Goal: Entertainment & Leisure: Consume media (video, audio)

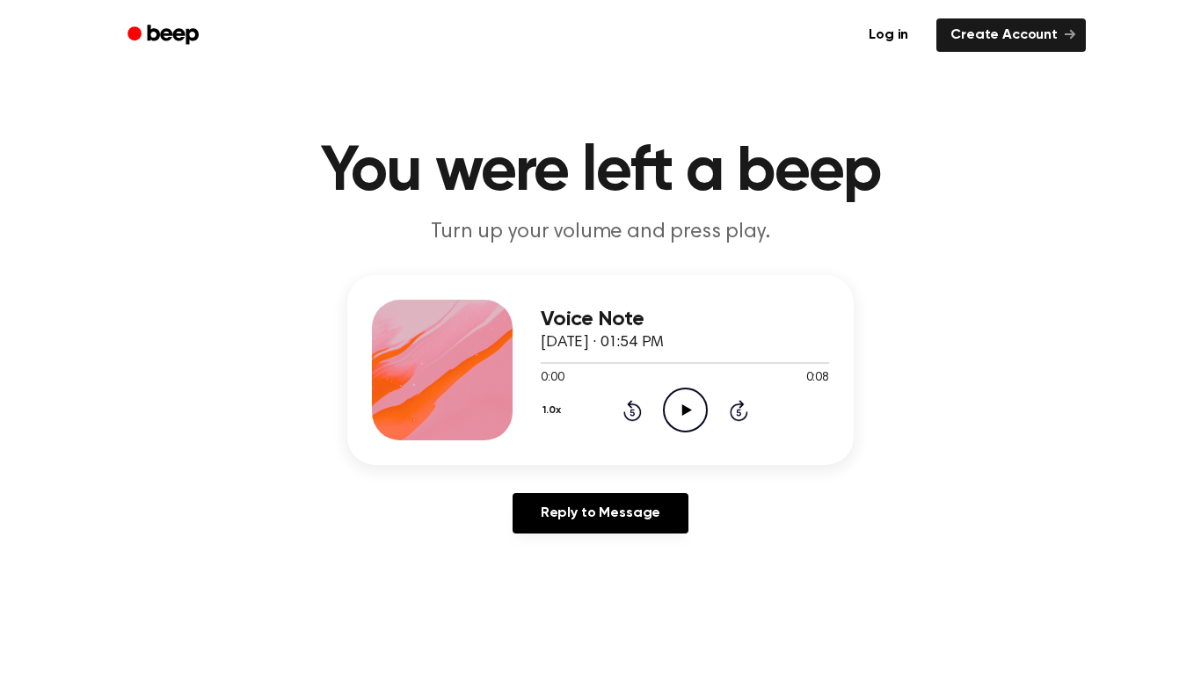
click at [696, 416] on icon "Play Audio" at bounding box center [685, 410] width 45 height 45
click at [696, 416] on icon "Pause Audio" at bounding box center [685, 410] width 45 height 45
click at [695, 419] on icon "Play Audio" at bounding box center [685, 410] width 45 height 45
click at [677, 403] on icon "Play Audio" at bounding box center [685, 410] width 45 height 45
click at [676, 412] on icon "Play Audio" at bounding box center [685, 410] width 45 height 45
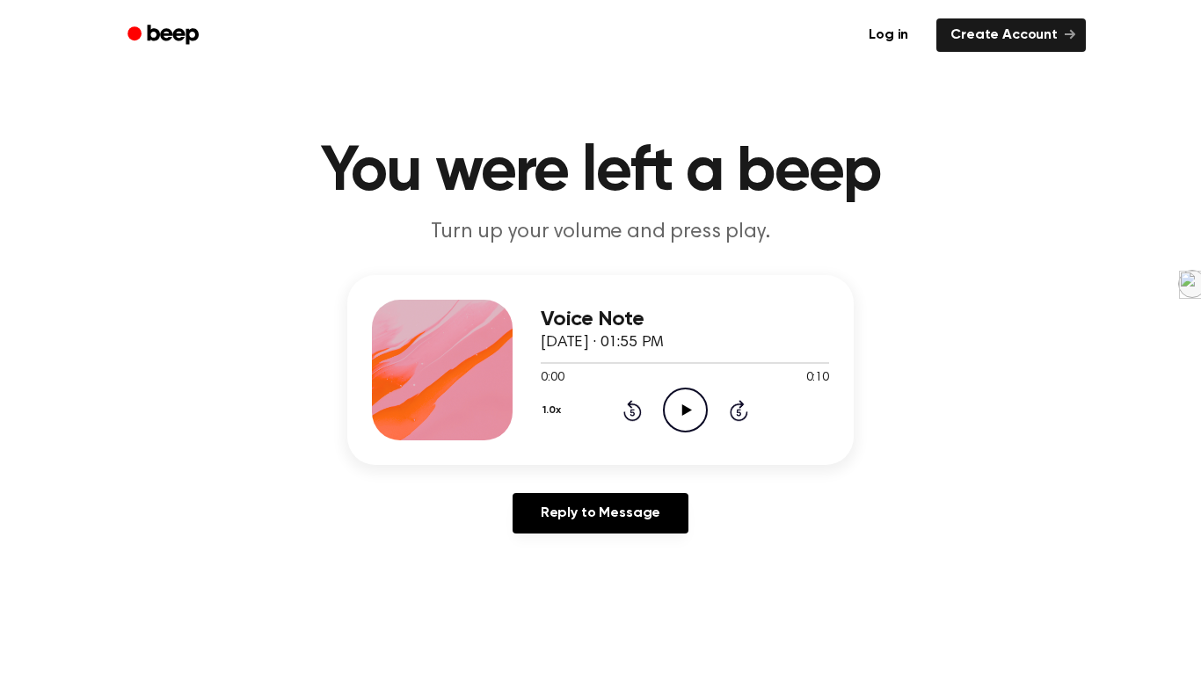
click at [692, 427] on icon "Play Audio" at bounding box center [685, 410] width 45 height 45
click at [692, 426] on icon "Play Audio" at bounding box center [685, 410] width 45 height 45
click at [691, 424] on icon "Play Audio" at bounding box center [685, 410] width 45 height 45
click at [680, 408] on icon "Play Audio" at bounding box center [685, 410] width 45 height 45
click at [680, 393] on icon "Play Audio" at bounding box center [685, 410] width 45 height 45
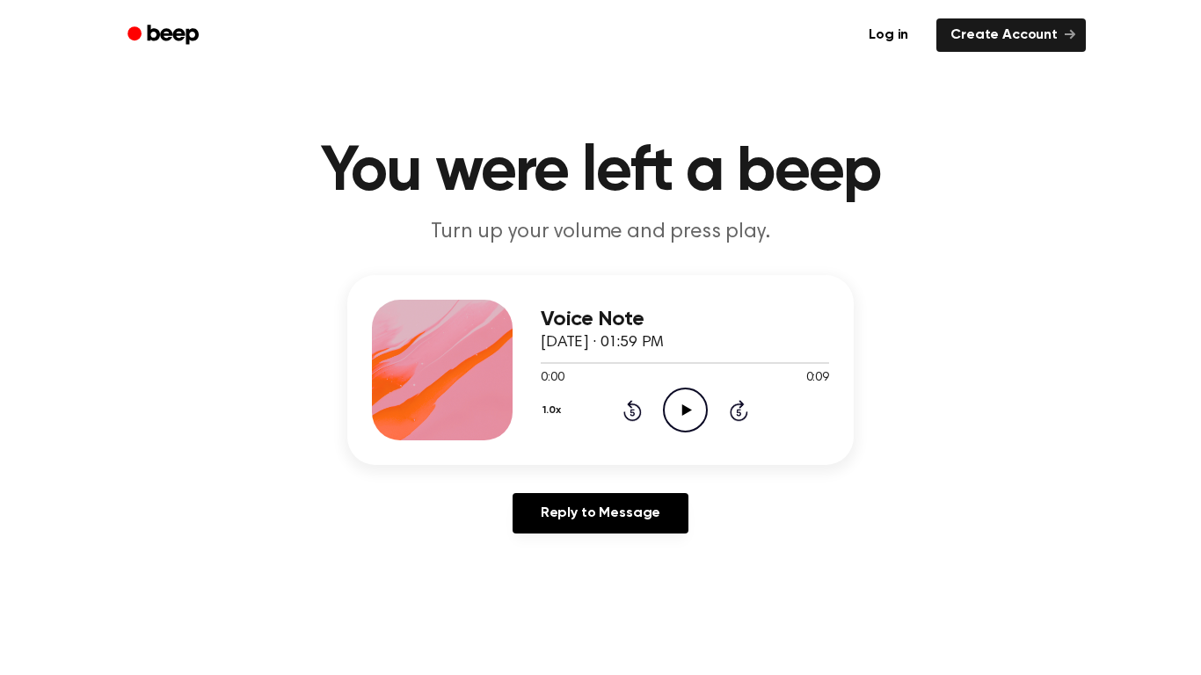
click at [692, 403] on icon "Play Audio" at bounding box center [685, 410] width 45 height 45
click at [678, 415] on icon "Play Audio" at bounding box center [685, 410] width 45 height 45
click at [673, 404] on icon "Play Audio" at bounding box center [685, 410] width 45 height 45
click at [694, 404] on icon "Play Audio" at bounding box center [685, 410] width 45 height 45
click at [688, 433] on icon "Play Audio" at bounding box center [685, 410] width 45 height 45
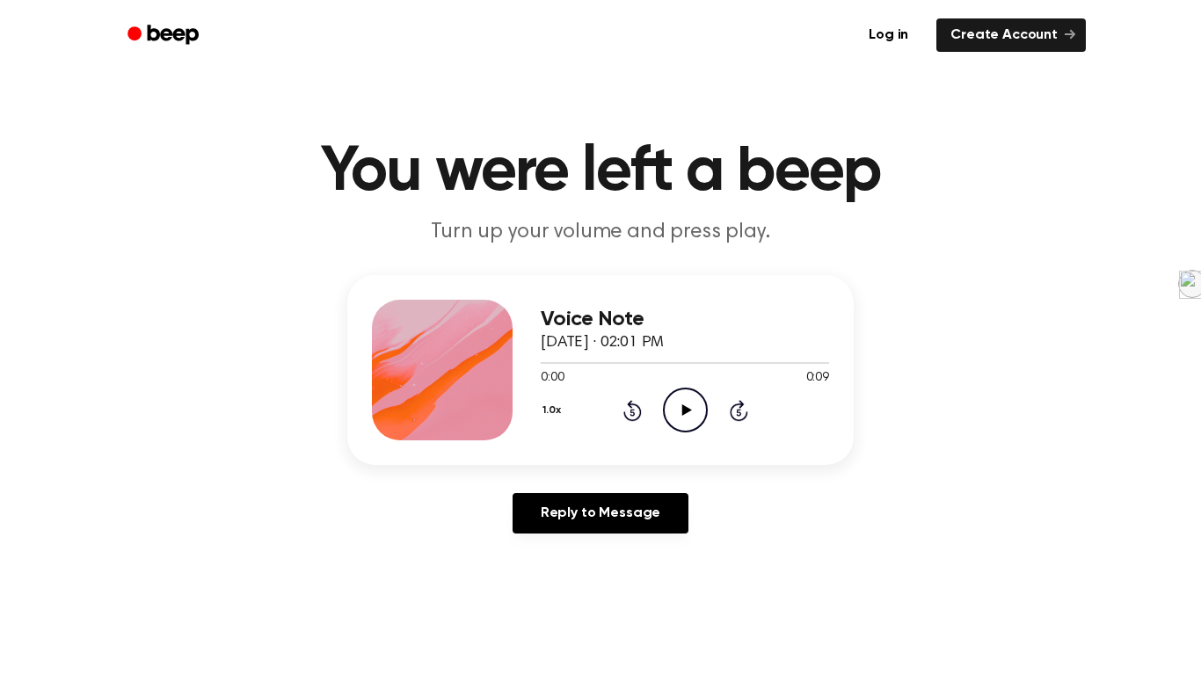
click at [700, 396] on circle at bounding box center [685, 410] width 43 height 43
click at [696, 408] on icon "Play Audio" at bounding box center [685, 410] width 45 height 45
click at [702, 431] on icon "Play Audio" at bounding box center [685, 410] width 45 height 45
click at [666, 412] on icon "Play Audio" at bounding box center [685, 410] width 45 height 45
click at [682, 423] on icon "Play Audio" at bounding box center [685, 410] width 45 height 45
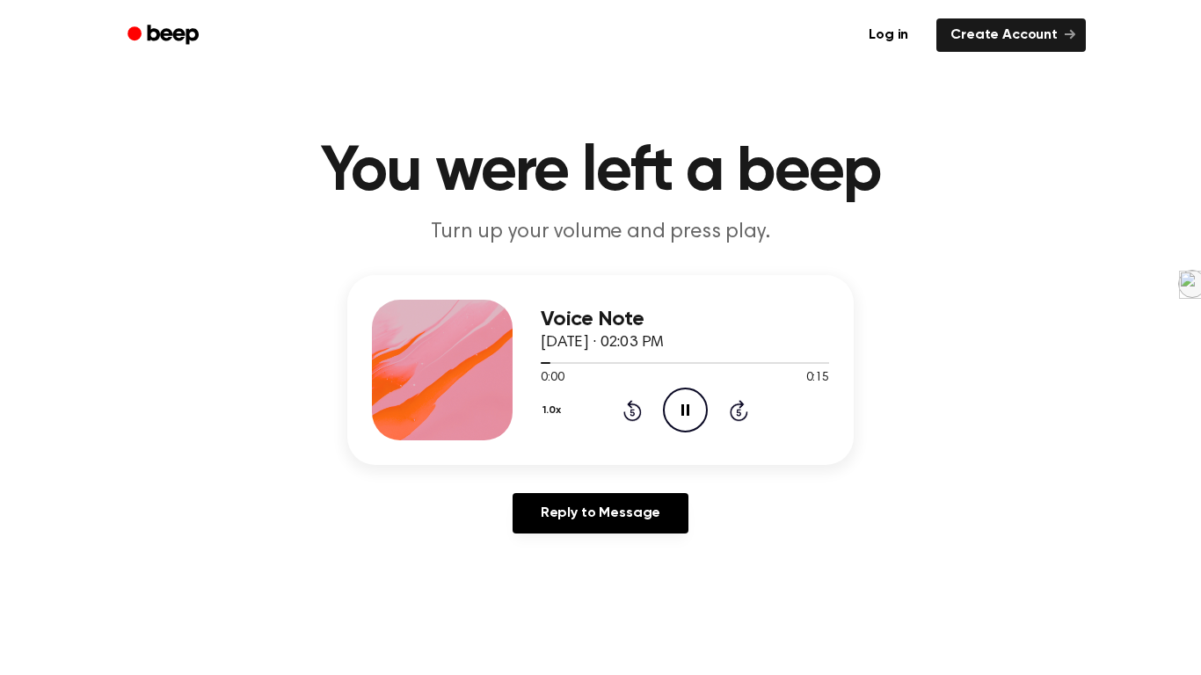
click at [682, 423] on icon "Pause Audio" at bounding box center [685, 410] width 45 height 45
click at [682, 423] on icon "Play Audio" at bounding box center [685, 410] width 45 height 45
click at [667, 419] on icon "Play Audio" at bounding box center [685, 410] width 45 height 45
click at [685, 394] on icon "Play Audio" at bounding box center [685, 410] width 45 height 45
click at [679, 421] on icon "Play Audio" at bounding box center [685, 410] width 45 height 45
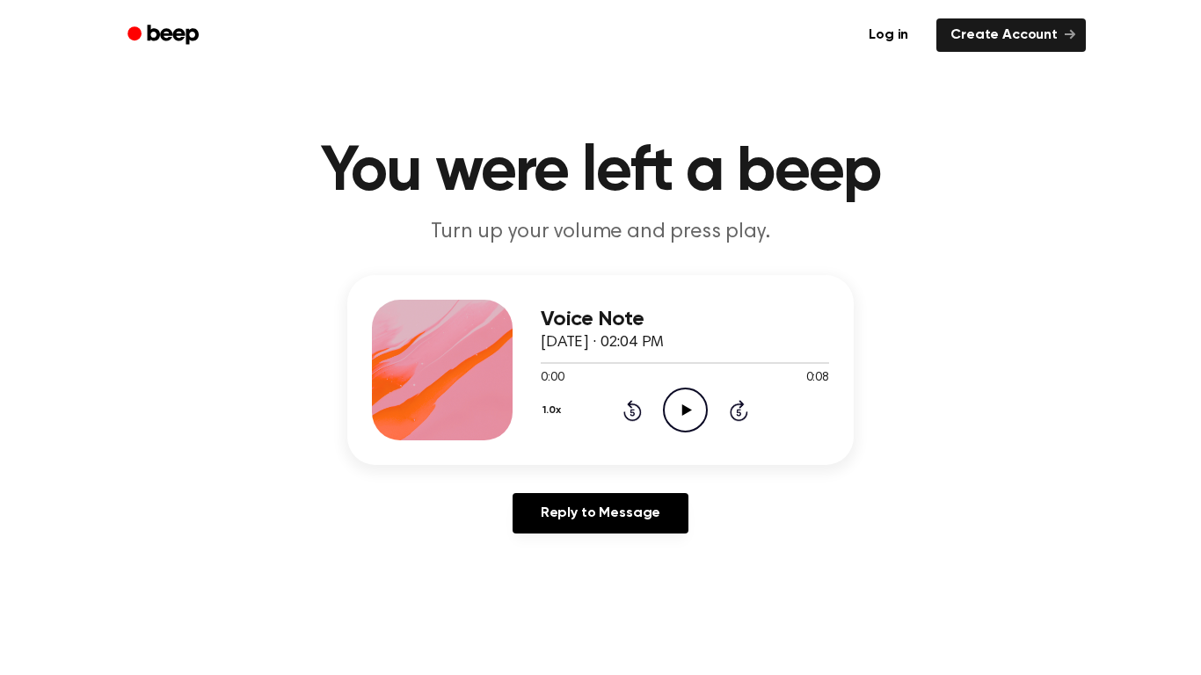
click at [709, 403] on div "1.0x Rewind 5 seconds Play Audio Skip 5 seconds" at bounding box center [685, 410] width 288 height 45
click at [693, 413] on icon "Play Audio" at bounding box center [685, 410] width 45 height 45
click at [685, 415] on icon "Play Audio" at bounding box center [685, 410] width 45 height 45
